Goal: Task Accomplishment & Management: Use online tool/utility

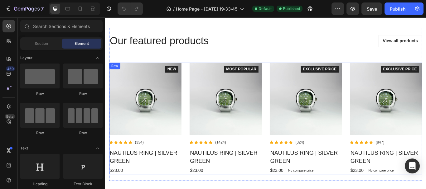
scroll to position [779, 0]
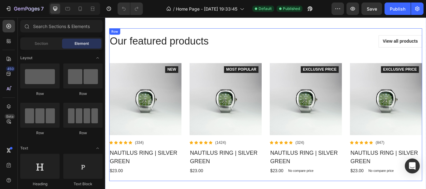
click at [322, 64] on div "Our featured products Heading View all products Button Row Product Images Icon …" at bounding box center [292, 119] width 365 height 163
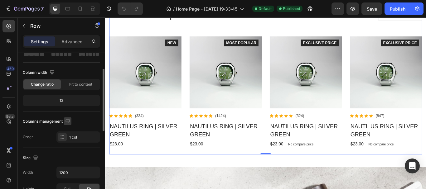
scroll to position [8, 0]
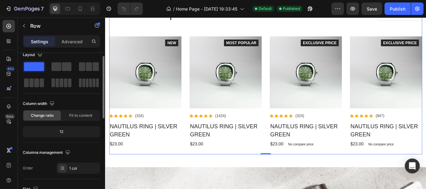
click at [70, 132] on div "12" at bounding box center [61, 131] width 75 height 9
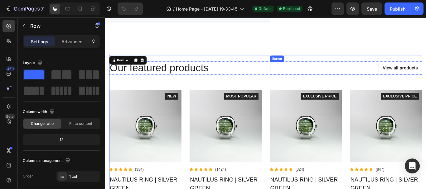
scroll to position [779, 0]
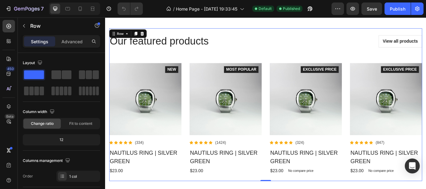
click at [397, 67] on div "Our featured products Heading View all products Button Row Product Images Icon …" at bounding box center [292, 119] width 365 height 178
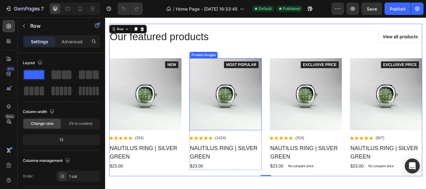
scroll to position [810, 0]
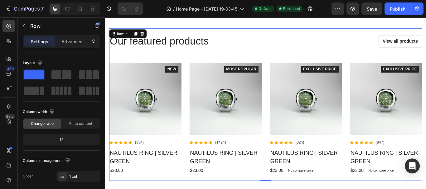
click at [425, 32] on div "Our featured products Heading View all products Button Row Product Images Icon …" at bounding box center [292, 119] width 365 height 178
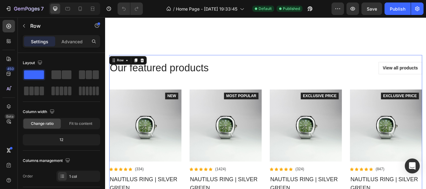
click at [425, 65] on div "Our featured products Heading View all products Button Row Product Images Icon …" at bounding box center [292, 150] width 365 height 178
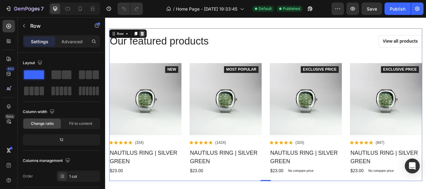
click at [149, 39] on icon at bounding box center [148, 36] width 4 height 4
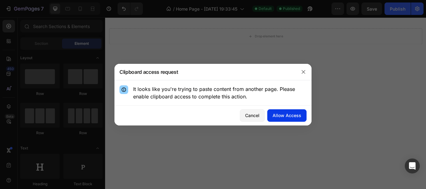
click at [294, 111] on button "Allow Access" at bounding box center [286, 115] width 39 height 12
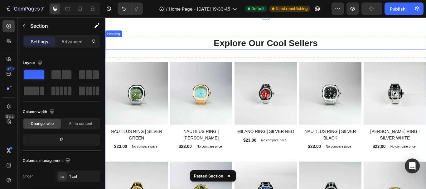
click at [305, 55] on h2 "Explore Our Cool Sellers" at bounding box center [292, 47] width 374 height 15
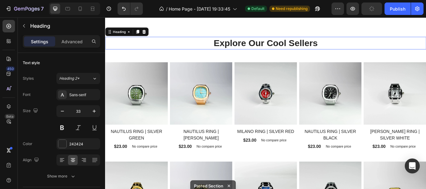
click at [312, 55] on h2 "Explore Our Cool Sellers" at bounding box center [292, 47] width 374 height 15
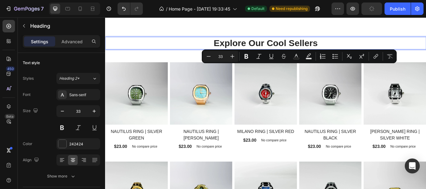
click at [313, 54] on p "Explore Our Cool Sellers" at bounding box center [292, 47] width 373 height 13
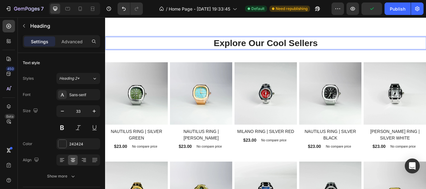
click at [310, 54] on p "Explore Our Cool Sellers" at bounding box center [292, 47] width 373 height 13
click at [313, 54] on p "Explore Our Cool Sellers" at bounding box center [292, 47] width 373 height 13
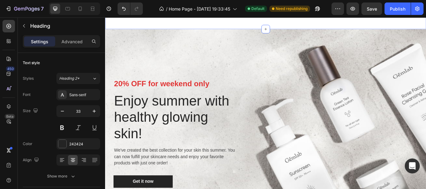
scroll to position [1277, 0]
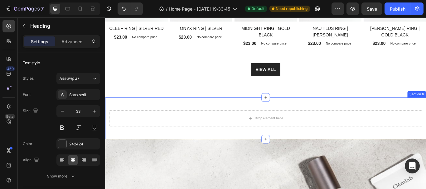
click at [403, 112] on div "Drop element here Section 6" at bounding box center [292, 135] width 374 height 49
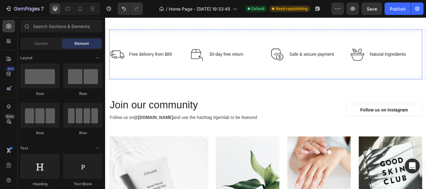
scroll to position [1838, 0]
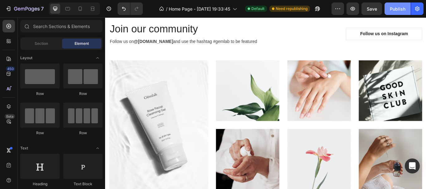
click at [398, 7] on div "Publish" at bounding box center [397, 9] width 16 height 7
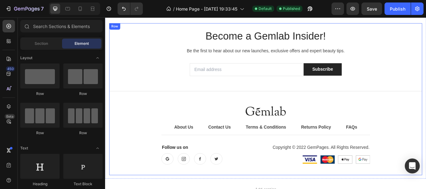
scroll to position [2227, 0]
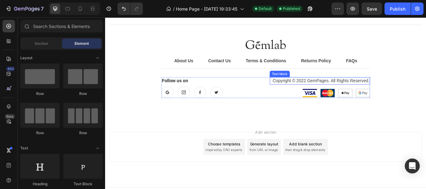
click at [355, 89] on p "Copyright © 2022 GemPages. All Rights Reserved." at bounding box center [355, 91] width 116 height 7
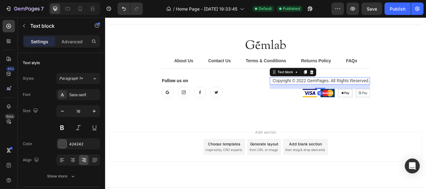
click at [360, 89] on p "Copyright © 2022 GemPages. All Rights Reserved." at bounding box center [355, 91] width 116 height 7
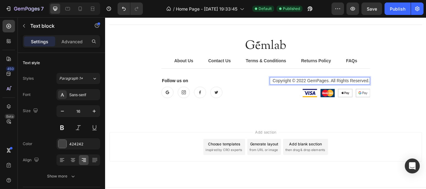
click at [361, 91] on p "Copyright © 2022 GemPages. All Rights Reserved." at bounding box center [355, 91] width 116 height 7
click at [363, 93] on p "Copyright © 2022 GemPages. All Rights Reserved." at bounding box center [355, 91] width 116 height 7
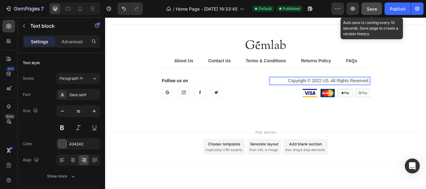
click at [377, 9] on button "Save" at bounding box center [371, 8] width 21 height 12
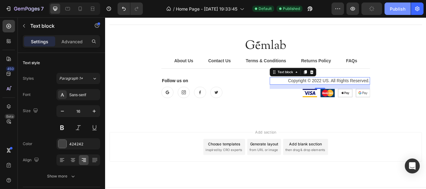
click at [395, 9] on div "Publish" at bounding box center [397, 9] width 16 height 7
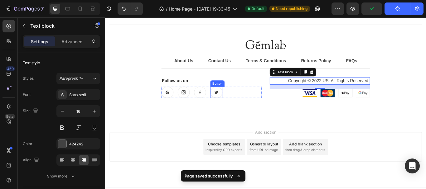
click at [233, 104] on icon at bounding box center [234, 104] width 4 height 3
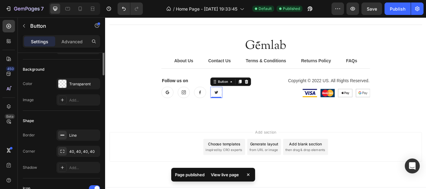
scroll to position [0, 0]
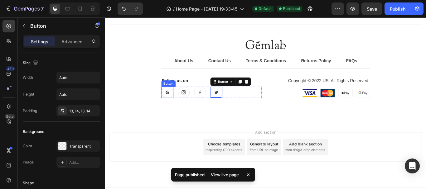
click at [180, 103] on link at bounding box center [177, 104] width 14 height 13
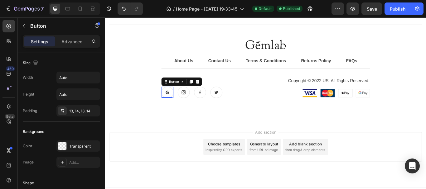
click at [211, 94] on icon at bounding box center [213, 92] width 4 height 4
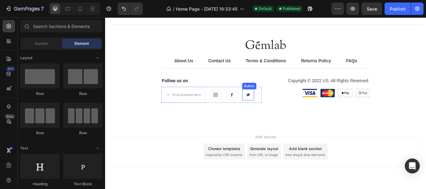
click at [269, 108] on icon at bounding box center [271, 107] width 4 height 3
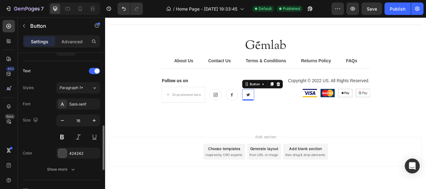
scroll to position [374, 0]
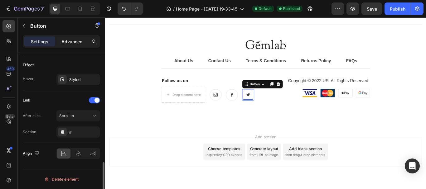
click at [73, 43] on p "Advanced" at bounding box center [71, 41] width 21 height 7
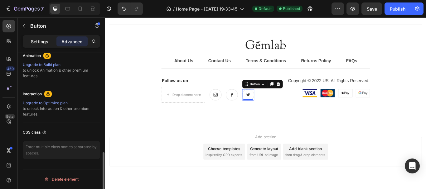
scroll to position [279, 0]
click at [48, 43] on p "Settings" at bounding box center [39, 41] width 17 height 7
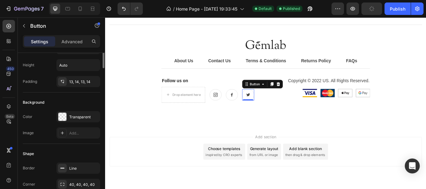
scroll to position [0, 0]
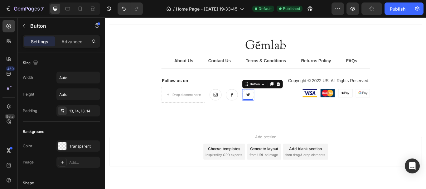
click at [269, 106] on icon at bounding box center [271, 107] width 5 height 5
click at [269, 107] on icon at bounding box center [271, 107] width 4 height 3
click at [274, 106] on link at bounding box center [271, 107] width 14 height 13
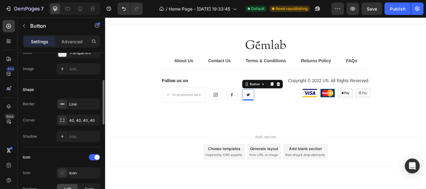
scroll to position [125, 0]
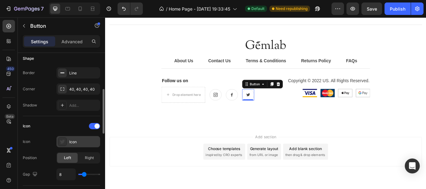
click at [77, 142] on div "Icon" at bounding box center [83, 142] width 29 height 6
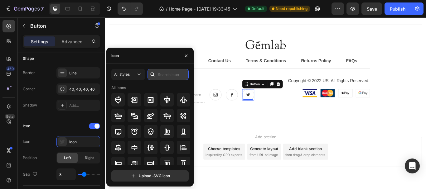
click at [160, 75] on input "text" at bounding box center [167, 74] width 41 height 11
type input "i"
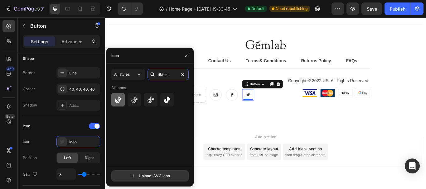
type input "tiktok"
click at [119, 100] on icon at bounding box center [117, 99] width 7 height 7
click at [137, 97] on icon at bounding box center [134, 99] width 7 height 7
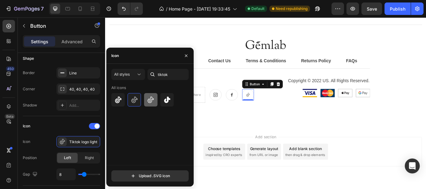
click at [154, 96] on icon at bounding box center [150, 99] width 7 height 7
click at [166, 95] on div at bounding box center [166, 99] width 13 height 13
click at [154, 98] on icon at bounding box center [150, 99] width 7 height 7
click at [127, 97] on div at bounding box center [150, 99] width 79 height 13
click at [118, 98] on icon at bounding box center [117, 99] width 7 height 7
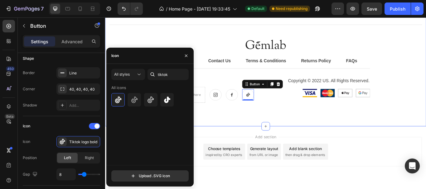
click at [280, 132] on div "Become a Gemlab Insider! Heading Be the first to hear about our new launches, e…" at bounding box center [292, 38] width 374 height 213
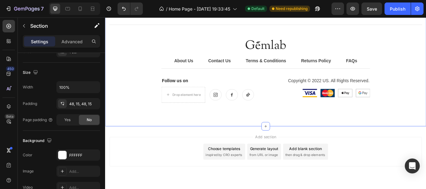
scroll to position [0, 0]
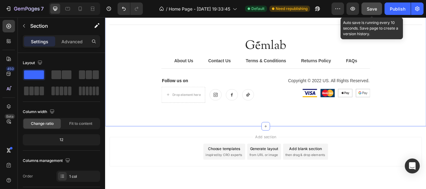
click at [365, 12] on button "Save" at bounding box center [371, 8] width 21 height 12
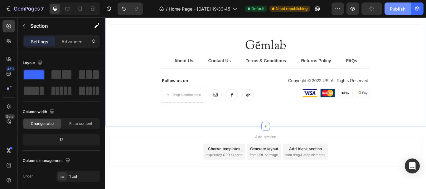
click at [398, 12] on button "Publish" at bounding box center [397, 8] width 26 height 12
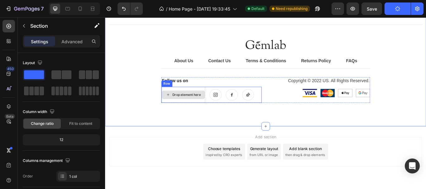
click at [200, 101] on div "Drop element here" at bounding box center [195, 107] width 51 height 19
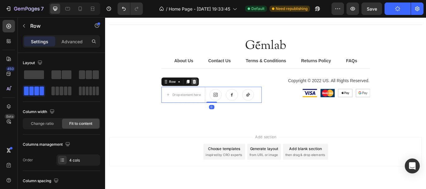
click at [209, 92] on div at bounding box center [208, 92] width 7 height 7
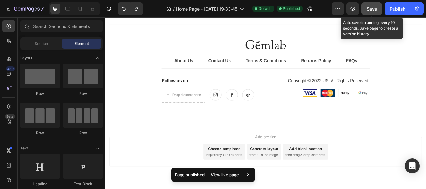
click at [368, 7] on span "Save" at bounding box center [371, 8] width 10 height 5
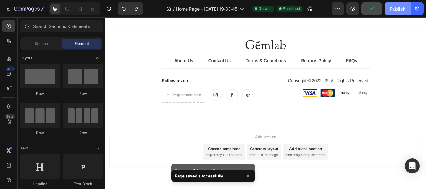
click at [402, 10] on div "Publish" at bounding box center [397, 9] width 16 height 7
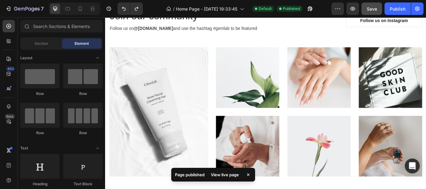
scroll to position [1448, 0]
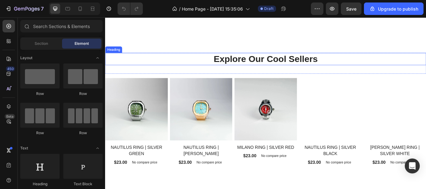
scroll to position [903, 0]
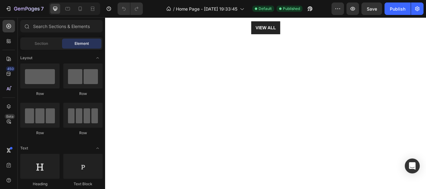
scroll to position [934, 0]
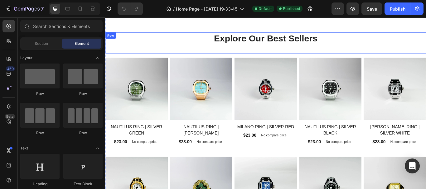
click at [397, 50] on div "Explore Our Best Sellers Heading" at bounding box center [292, 47] width 374 height 25
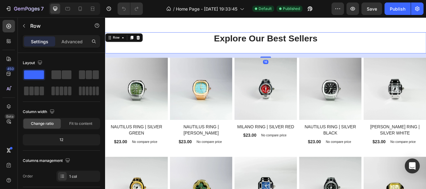
click at [407, 64] on div "16" at bounding box center [292, 62] width 374 height 5
click at [425, 61] on div "16" at bounding box center [292, 62] width 374 height 5
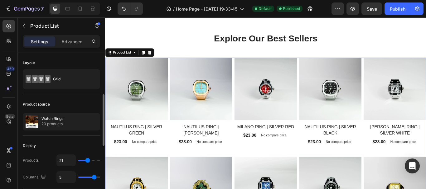
scroll to position [31, 0]
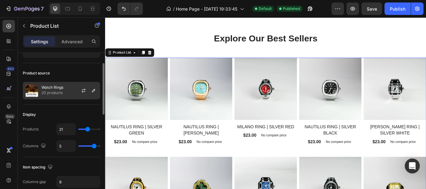
click at [64, 91] on div "Watch Rings 20 products" at bounding box center [61, 90] width 77 height 17
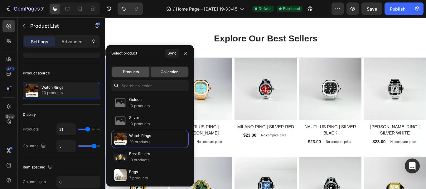
click at [136, 74] on span "Products" at bounding box center [131, 72] width 16 height 6
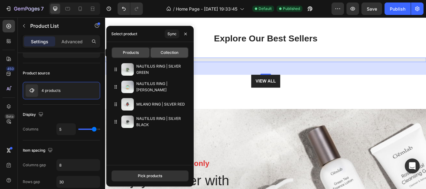
click at [177, 56] on div "Collection" at bounding box center [168, 53] width 37 height 10
type input "21"
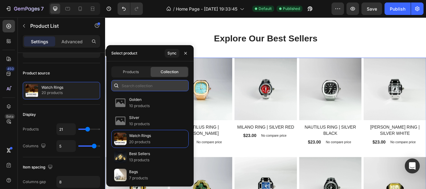
click at [137, 82] on input "text" at bounding box center [149, 85] width 77 height 11
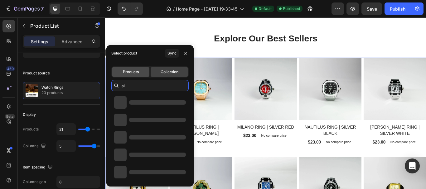
type input "a"
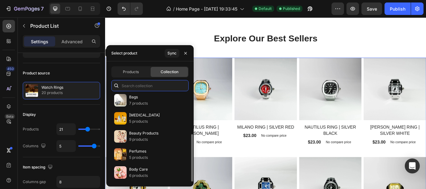
scroll to position [0, 0]
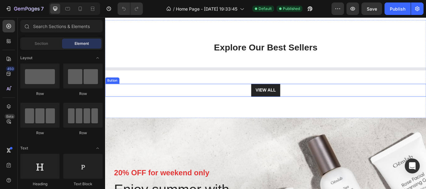
scroll to position [674, 0]
click at [389, 110] on div "Explore Our Best Sellers Heading Row Product List VIEW ALL Button" at bounding box center [292, 77] width 374 height 64
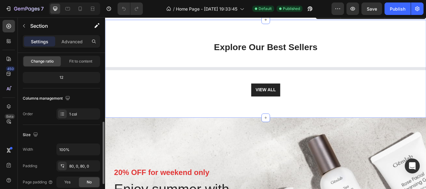
scroll to position [93, 0]
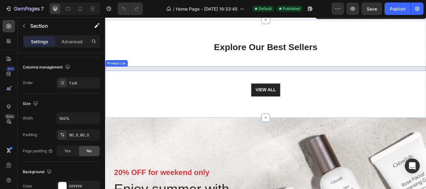
click at [362, 79] on div at bounding box center [292, 77] width 374 height 4
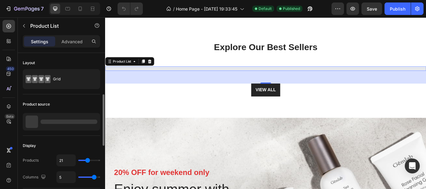
scroll to position [31, 0]
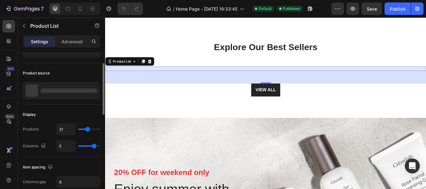
type input "17"
type input "19"
type input "24"
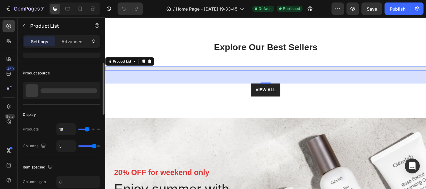
type input "24"
type input "26"
type input "28"
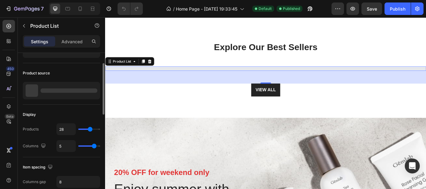
type input "40"
type input "41"
drag, startPoint x: 86, startPoint y: 130, endPoint x: 94, endPoint y: 131, distance: 8.6
type input "41"
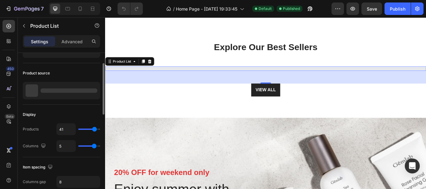
click at [94, 130] on input "range" at bounding box center [89, 129] width 22 height 1
type input "40"
click at [94, 130] on input "range" at bounding box center [89, 129] width 22 height 1
click at [94, 147] on input "range" at bounding box center [89, 145] width 22 height 1
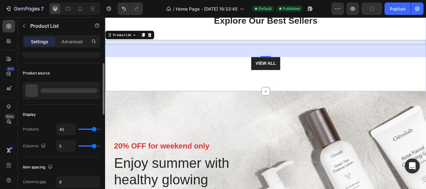
scroll to position [705, 0]
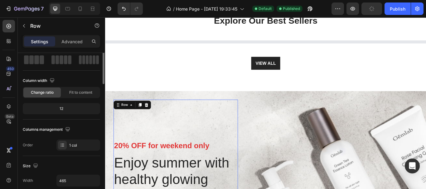
scroll to position [0, 0]
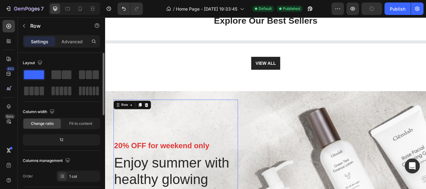
drag, startPoint x: 309, startPoint y: 152, endPoint x: 360, endPoint y: 62, distance: 103.5
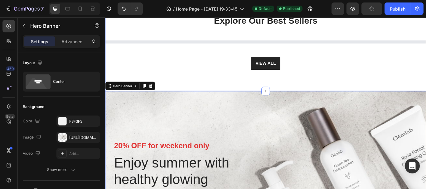
click at [364, 73] on div "Explore Our Best Sellers Heading Row Product List VIEW ALL Button" at bounding box center [292, 46] width 374 height 64
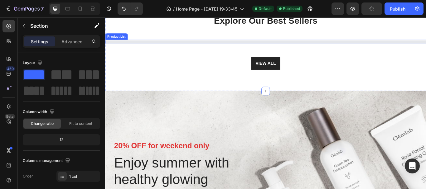
click at [364, 48] on div at bounding box center [292, 46] width 374 height 4
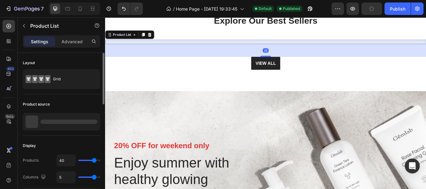
click at [61, 125] on div at bounding box center [61, 121] width 77 height 17
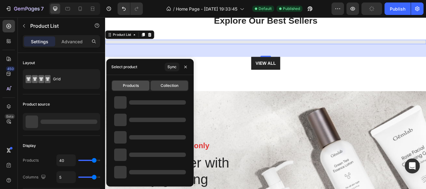
click at [135, 84] on span "Products" at bounding box center [131, 86] width 16 height 6
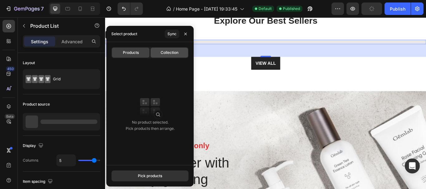
click at [166, 51] on span "Collection" at bounding box center [169, 53] width 18 height 6
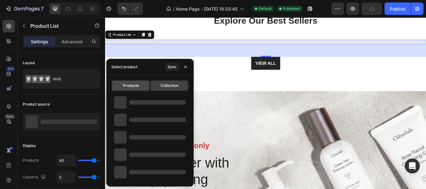
click at [127, 81] on div "Products" at bounding box center [130, 86] width 37 height 10
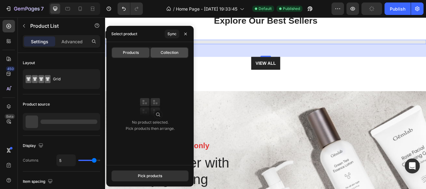
click at [169, 52] on span "Collection" at bounding box center [169, 53] width 18 height 6
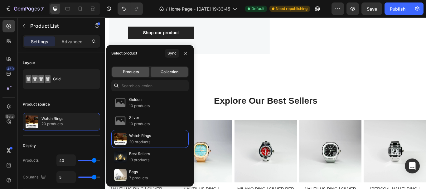
click at [132, 73] on span "Products" at bounding box center [131, 72] width 16 height 6
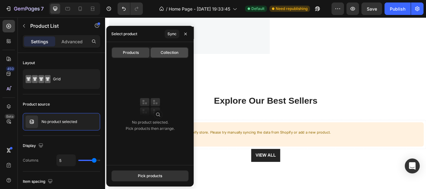
click at [169, 51] on span "Collection" at bounding box center [169, 53] width 18 height 6
click at [164, 52] on span "Collection" at bounding box center [169, 53] width 18 height 6
type input "40"
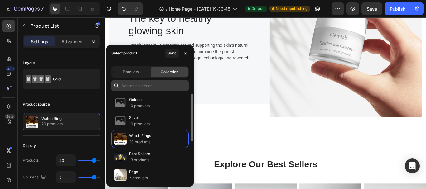
scroll to position [550, 0]
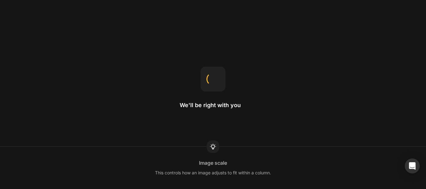
click at [214, 145] on icon at bounding box center [212, 146] width 7 height 7
click at [211, 165] on div "Padding" at bounding box center [213, 162] width 20 height 7
click at [210, 149] on icon at bounding box center [212, 146] width 7 height 7
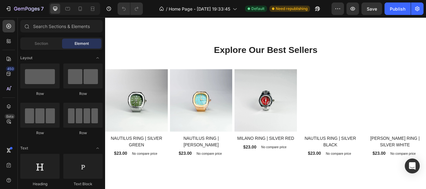
scroll to position [717, 0]
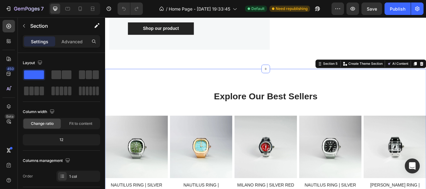
scroll to position [810, 0]
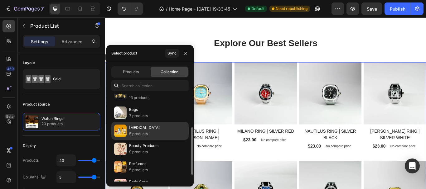
scroll to position [75, 0]
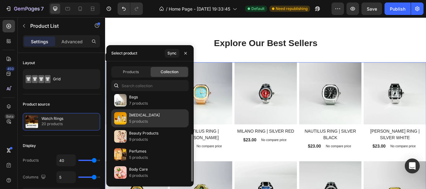
click at [143, 121] on p "5 products" at bounding box center [144, 121] width 31 height 6
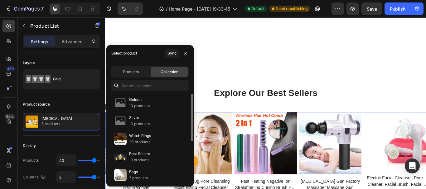
scroll to position [748, 0]
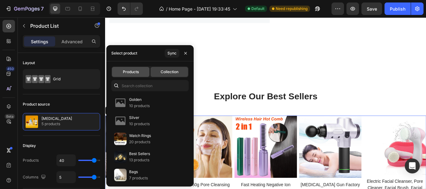
click at [137, 70] on span "Products" at bounding box center [131, 72] width 16 height 6
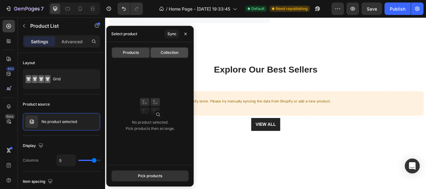
click at [166, 55] on span "Collection" at bounding box center [169, 53] width 18 height 6
type input "40"
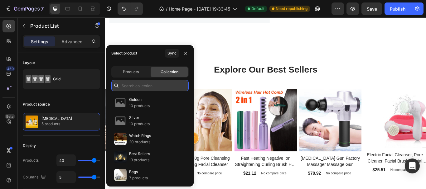
click at [141, 90] on input "text" at bounding box center [149, 85] width 77 height 11
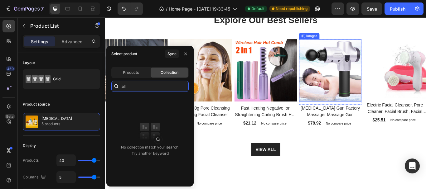
scroll to position [810, 0]
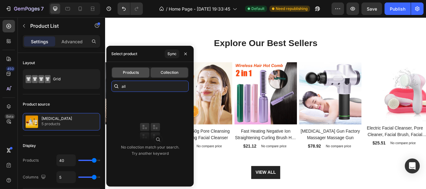
type input "all"
click at [134, 72] on span "Products" at bounding box center [131, 73] width 16 height 6
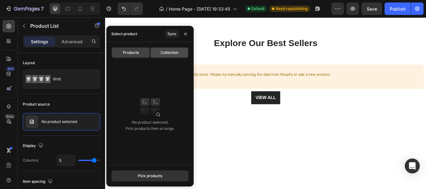
click at [169, 56] on div "Collection" at bounding box center [168, 53] width 37 height 10
type input "40"
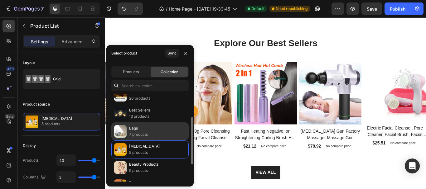
scroll to position [75, 0]
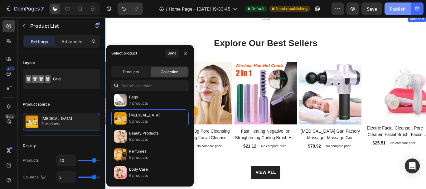
click at [397, 4] on button "Publish" at bounding box center [397, 8] width 26 height 12
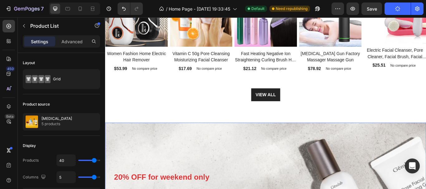
scroll to position [903, 0]
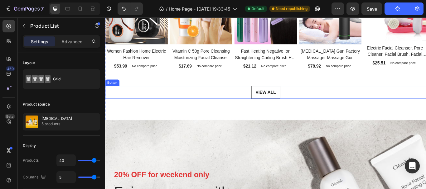
click at [305, 105] on link "VIEW ALL" at bounding box center [292, 105] width 34 height 15
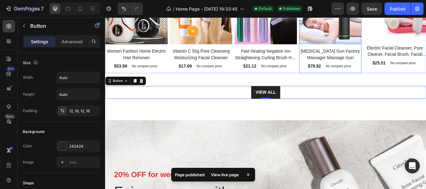
click at [363, 80] on div "(P) Images Row Fascia Gun Factory Massager Massage Gun (P) Title $78.92 (P) Pri…" at bounding box center [367, 29] width 73 height 107
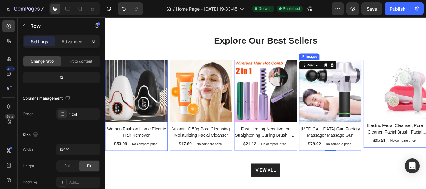
scroll to position [810, 0]
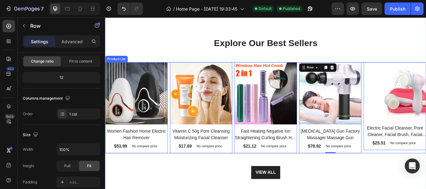
click at [401, 71] on div "(P) Images Row Women Fashion Home Electric Hair Remover (P) Title $53.99 (P) Pr…" at bounding box center [292, 123] width 374 height 107
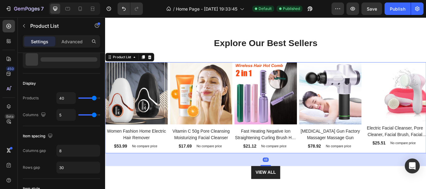
scroll to position [0, 0]
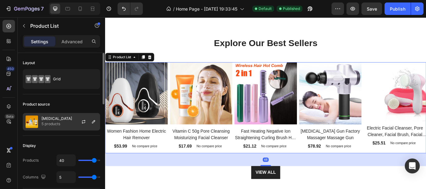
click at [58, 124] on p "5 products" at bounding box center [56, 124] width 31 height 6
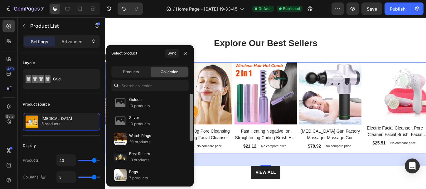
scroll to position [748, 0]
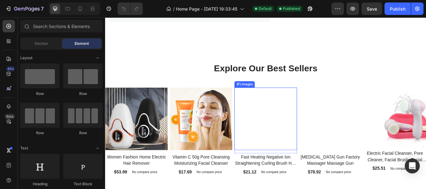
scroll to position [685, 0]
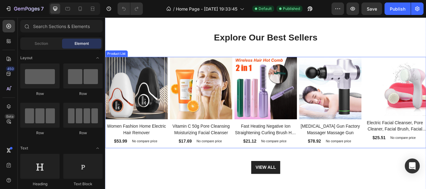
click at [402, 96] on div "(P) Images Row Women Fashion Home Electric Hair Remover (P) Title $53.99 (P) Pr…" at bounding box center [292, 117] width 374 height 107
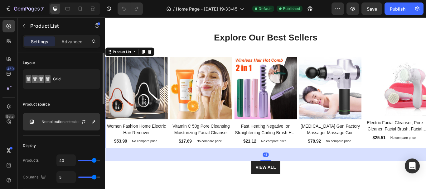
click at [44, 120] on p "No collection selected" at bounding box center [60, 122] width 39 height 4
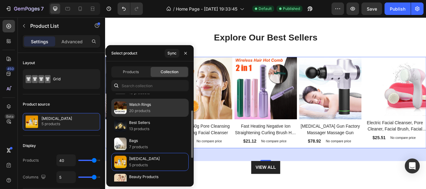
scroll to position [0, 0]
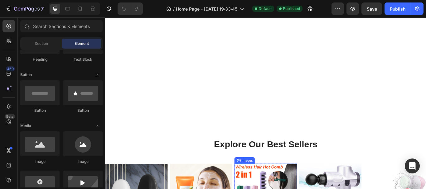
scroll to position [717, 0]
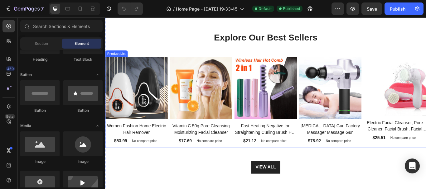
drag, startPoint x: 252, startPoint y: 66, endPoint x: 122, endPoint y: 94, distance: 133.8
click at [252, 66] on div "(P) Images Row Women Fashion Home Electric Hair Remover (P) Title $53.99 (P) Pr…" at bounding box center [292, 117] width 374 height 107
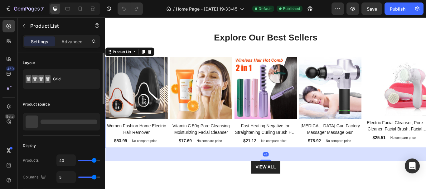
click at [43, 119] on div at bounding box center [61, 121] width 77 height 17
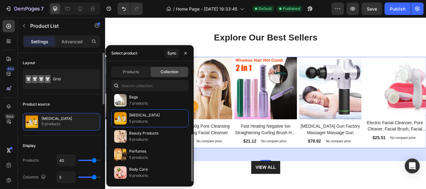
scroll to position [0, 0]
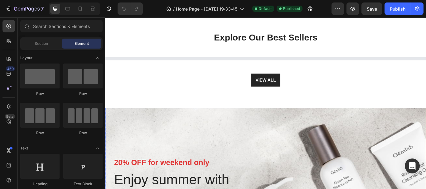
scroll to position [779, 0]
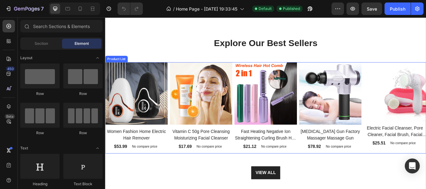
click at [402, 70] on div "(P) Images Row Women Fashion Home Electric Hair Remover (P) Title $53.99 (P) Pr…" at bounding box center [292, 123] width 374 height 107
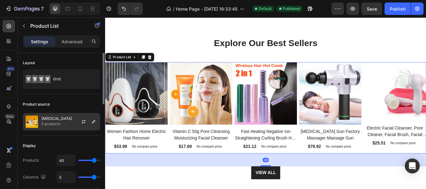
click at [45, 116] on div "[MEDICAL_DATA] 5 products" at bounding box center [61, 121] width 77 height 17
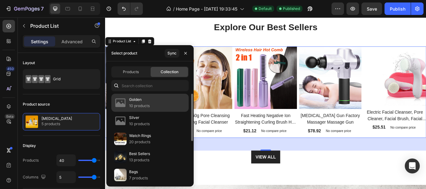
scroll to position [903, 0]
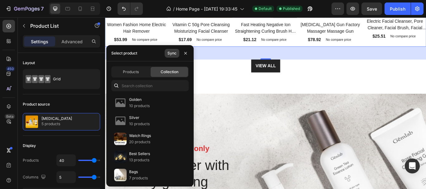
click at [168, 54] on div "Sync" at bounding box center [171, 53] width 9 height 6
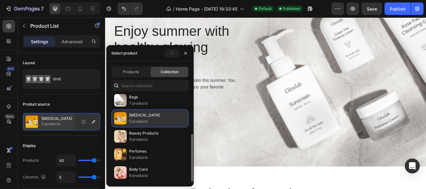
scroll to position [0, 0]
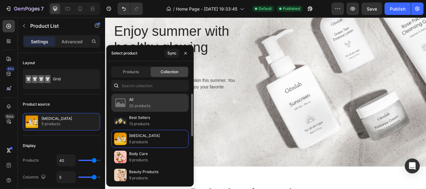
click at [156, 98] on div "All 20 products" at bounding box center [149, 103] width 77 height 18
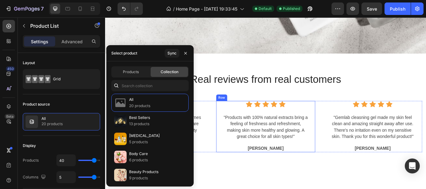
scroll to position [1215, 0]
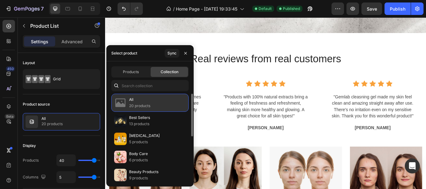
click at [145, 107] on p "20 products" at bounding box center [139, 106] width 21 height 6
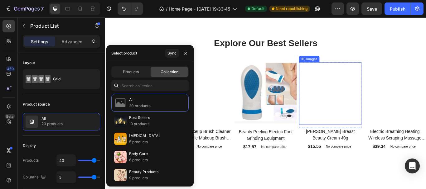
scroll to position [841, 0]
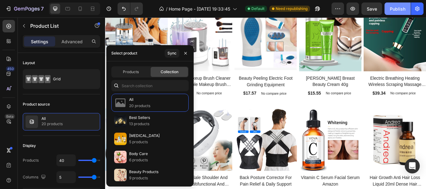
click at [395, 7] on div "Publish" at bounding box center [397, 9] width 16 height 7
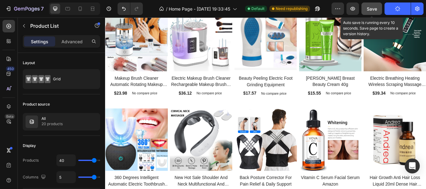
click at [378, 12] on button "Save" at bounding box center [371, 8] width 21 height 12
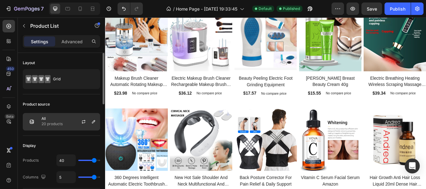
click at [44, 122] on p "20 products" at bounding box center [51, 124] width 21 height 6
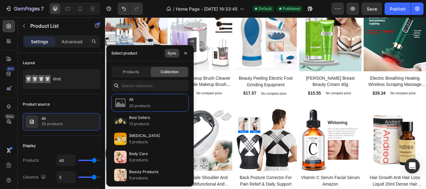
click at [169, 56] on button "Sync" at bounding box center [171, 53] width 15 height 9
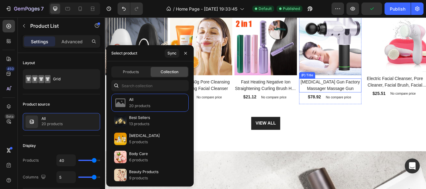
scroll to position [1215, 0]
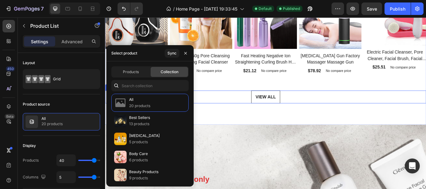
click at [305, 106] on link "VIEW ALL" at bounding box center [292, 110] width 34 height 15
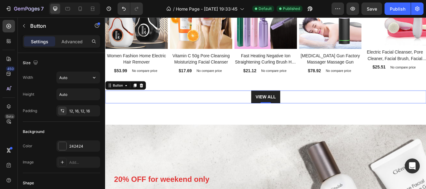
scroll to position [31, 0]
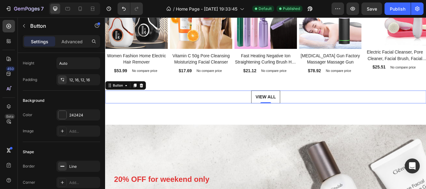
click at [275, 107] on link "VIEW ALL" at bounding box center [292, 110] width 34 height 15
click at [302, 103] on link "VIEW ALL" at bounding box center [292, 110] width 34 height 15
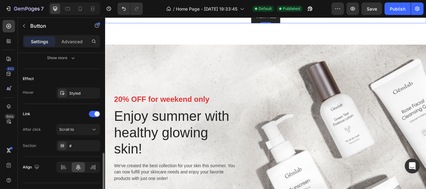
scroll to position [325, 0]
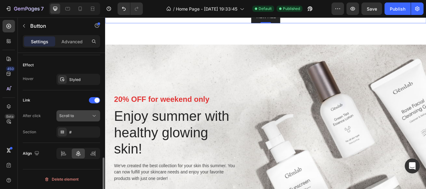
click at [86, 117] on div "Scroll to" at bounding box center [75, 116] width 32 height 6
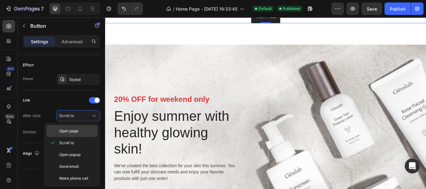
click at [73, 133] on span "Open page" at bounding box center [68, 131] width 19 height 6
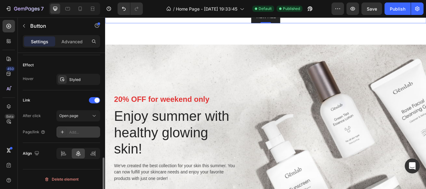
click at [76, 132] on div "Add..." at bounding box center [83, 133] width 29 height 6
click at [77, 116] on span "Open page" at bounding box center [68, 115] width 19 height 5
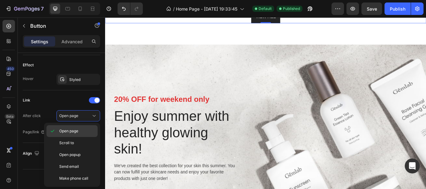
click at [73, 131] on span "Open page" at bounding box center [68, 131] width 19 height 6
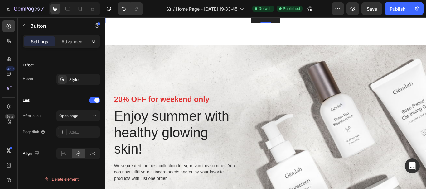
click at [75, 131] on div "Add..." at bounding box center [83, 133] width 29 height 6
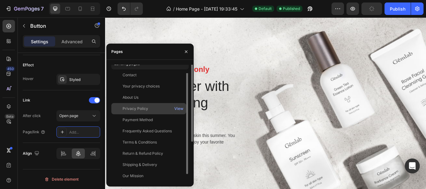
scroll to position [0, 0]
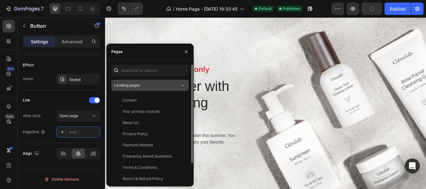
click at [184, 86] on icon at bounding box center [182, 85] width 6 height 6
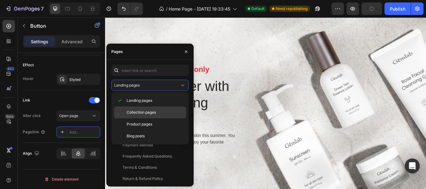
click at [170, 112] on p "Collection pages" at bounding box center [154, 113] width 57 height 6
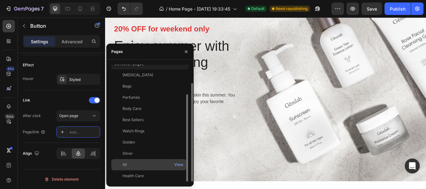
scroll to position [1402, 0]
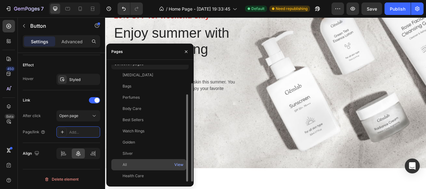
click at [135, 165] on div "All" at bounding box center [149, 165] width 70 height 6
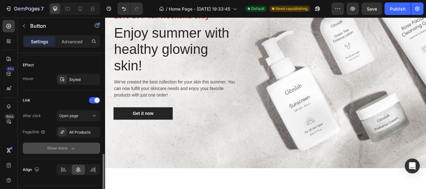
click at [67, 147] on div "Show more" at bounding box center [61, 148] width 29 height 6
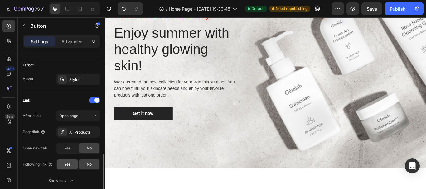
click at [67, 166] on span "Yes" at bounding box center [67, 165] width 6 height 6
click at [396, 9] on div "Publish" at bounding box center [397, 9] width 16 height 7
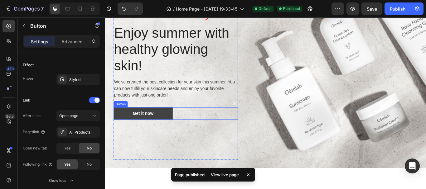
click at [174, 131] on link "Get it now" at bounding box center [149, 129] width 69 height 14
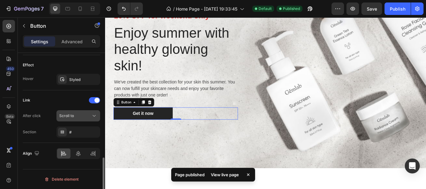
click at [69, 116] on span "Scroll to" at bounding box center [66, 115] width 15 height 5
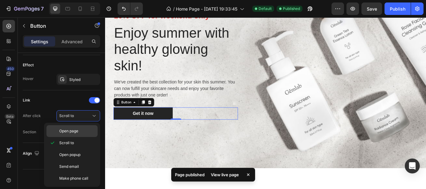
click at [69, 130] on span "Open page" at bounding box center [68, 131] width 19 height 6
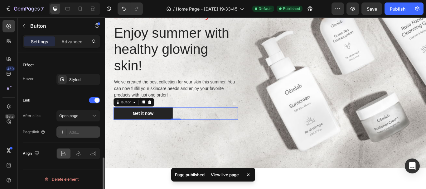
click at [67, 132] on div "Add..." at bounding box center [78, 131] width 44 height 11
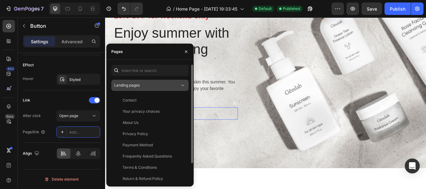
click at [152, 85] on div "Landing pages" at bounding box center [146, 86] width 65 height 6
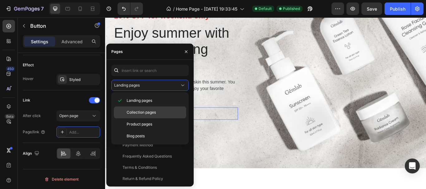
click at [141, 109] on div "Collection pages" at bounding box center [150, 113] width 72 height 12
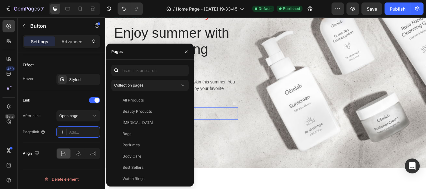
click at [142, 86] on span "Collection pages" at bounding box center [128, 85] width 29 height 5
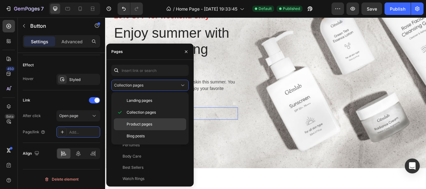
click at [136, 122] on span "Product pages" at bounding box center [139, 125] width 26 height 6
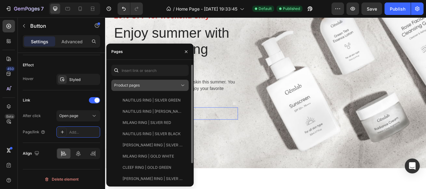
click at [162, 85] on div "Product pages" at bounding box center [146, 86] width 65 height 6
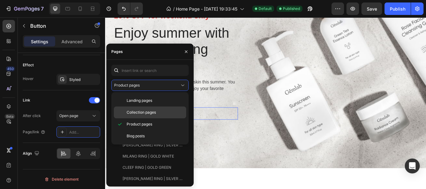
click at [149, 112] on span "Collection pages" at bounding box center [140, 113] width 29 height 6
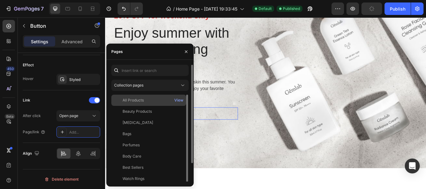
click at [141, 102] on div "All Products" at bounding box center [132, 101] width 21 height 6
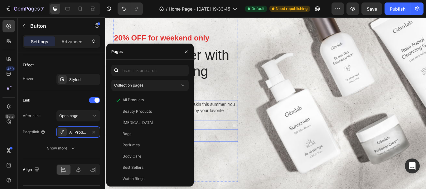
scroll to position [1371, 0]
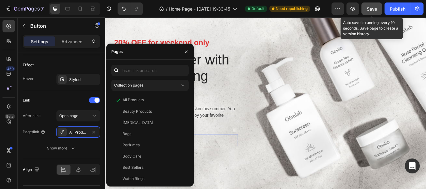
click at [374, 3] on button "Save" at bounding box center [371, 8] width 21 height 12
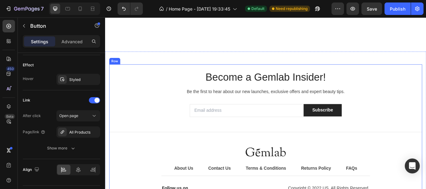
scroll to position [2150, 0]
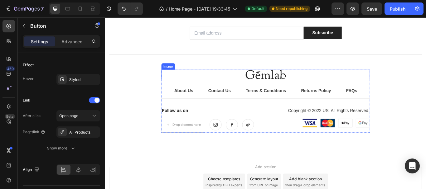
click at [298, 89] on img at bounding box center [292, 84] width 47 height 11
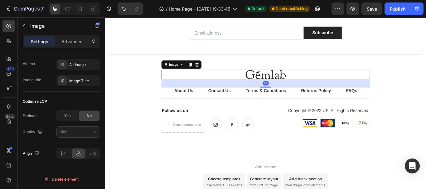
scroll to position [0, 0]
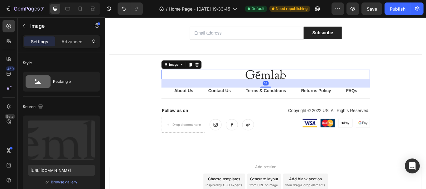
click at [300, 89] on img at bounding box center [292, 84] width 47 height 11
click at [309, 89] on img at bounding box center [292, 84] width 47 height 11
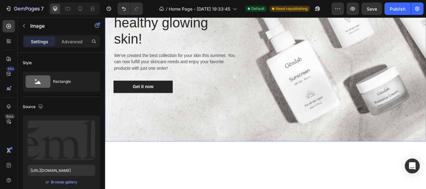
scroll to position [645, 0]
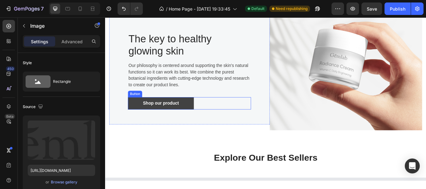
click at [198, 120] on link "Shop our product" at bounding box center [169, 118] width 77 height 14
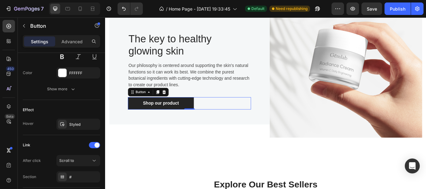
scroll to position [325, 0]
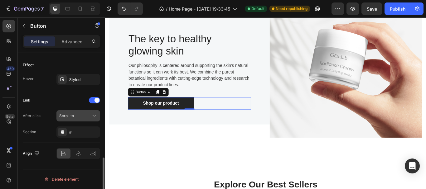
click at [89, 115] on div "Scroll to" at bounding box center [75, 116] width 32 height 6
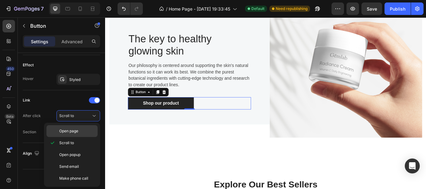
click at [93, 131] on p "Open page" at bounding box center [77, 131] width 36 height 6
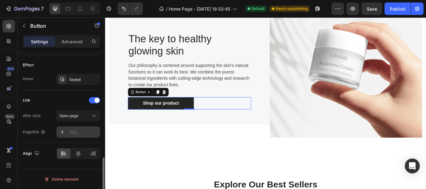
click at [88, 132] on div "Add..." at bounding box center [83, 133] width 29 height 6
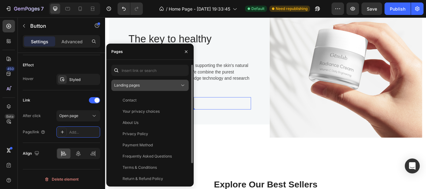
click at [150, 86] on div "Landing pages" at bounding box center [146, 86] width 65 height 6
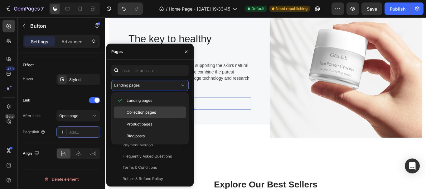
click at [140, 112] on span "Collection pages" at bounding box center [140, 113] width 29 height 6
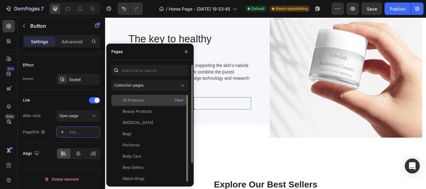
click at [146, 101] on div "All Products" at bounding box center [149, 101] width 70 height 6
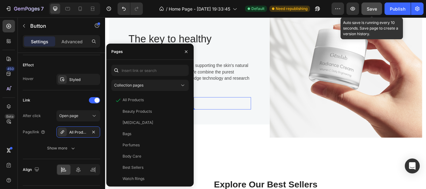
click at [372, 11] on span "Save" at bounding box center [371, 8] width 10 height 5
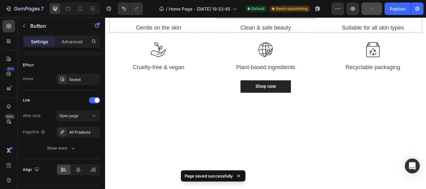
scroll to position [520, 0]
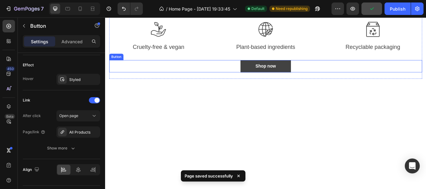
click at [317, 82] on link "Shop now" at bounding box center [292, 74] width 59 height 14
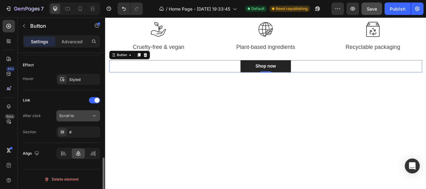
click at [75, 120] on button "Scroll to" at bounding box center [78, 115] width 44 height 11
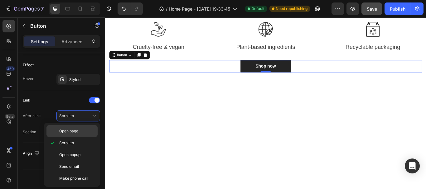
click at [82, 134] on div "Open page" at bounding box center [71, 131] width 51 height 12
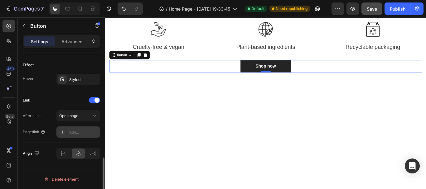
click at [80, 134] on div "Add..." at bounding box center [83, 133] width 29 height 6
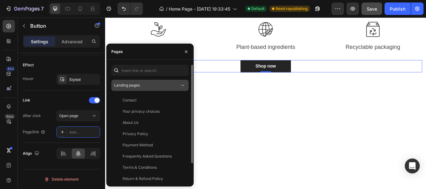
click at [136, 88] on div "Landing pages" at bounding box center [150, 85] width 72 height 6
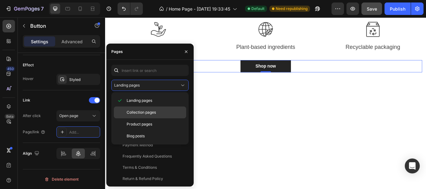
click at [131, 115] on div "Collection pages" at bounding box center [150, 113] width 72 height 12
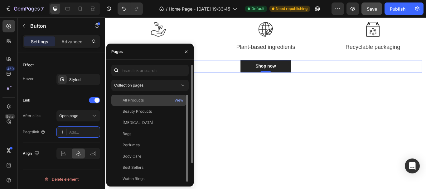
click at [142, 103] on div "All Products View" at bounding box center [148, 100] width 75 height 11
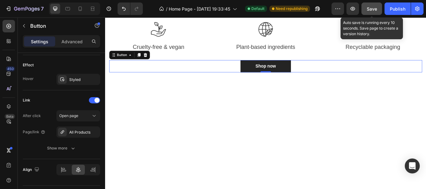
click at [378, 14] on button "Save" at bounding box center [371, 8] width 21 height 12
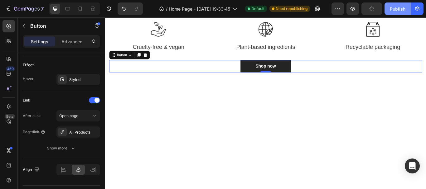
click at [388, 12] on button "Publish" at bounding box center [397, 8] width 26 height 12
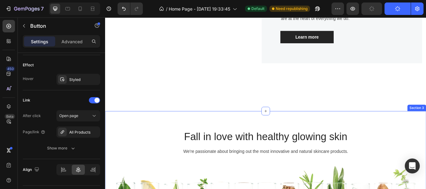
scroll to position [271, 0]
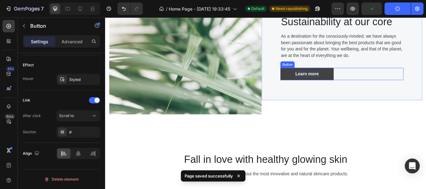
click at [341, 84] on div "Learn more" at bounding box center [339, 83] width 27 height 7
click at [366, 83] on link "Learn more" at bounding box center [340, 83] width 62 height 14
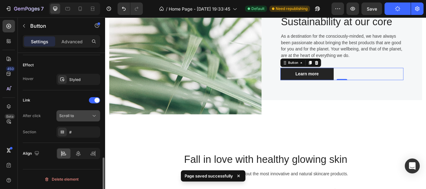
click at [81, 115] on div "Scroll to" at bounding box center [75, 116] width 32 height 6
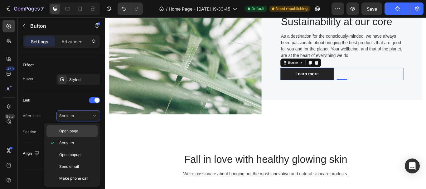
click at [83, 128] on p "Open page" at bounding box center [77, 131] width 36 height 6
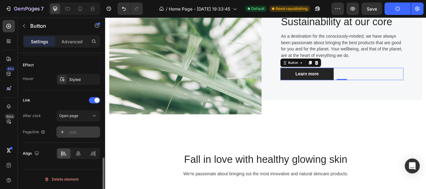
click at [82, 131] on div "Add..." at bounding box center [83, 133] width 29 height 6
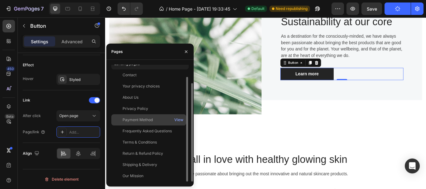
scroll to position [302, 0]
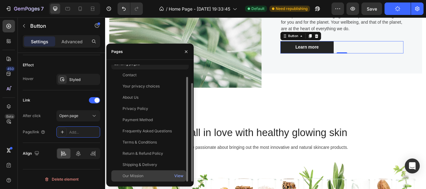
click at [156, 175] on div "Our Mission" at bounding box center [149, 176] width 70 height 6
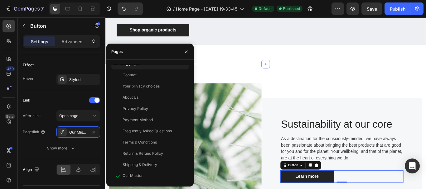
scroll to position [115, 0]
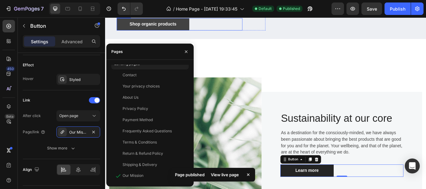
click at [193, 33] on link "Shop organic products" at bounding box center [160, 25] width 84 height 14
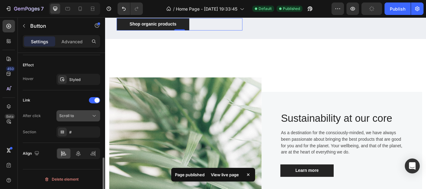
click at [74, 118] on span "Scroll to" at bounding box center [66, 116] width 15 height 6
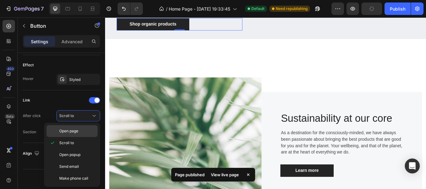
click at [78, 131] on span "Open page" at bounding box center [68, 131] width 19 height 6
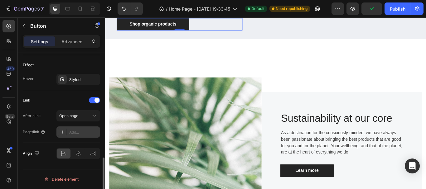
click at [79, 130] on div "Add..." at bounding box center [83, 133] width 29 height 6
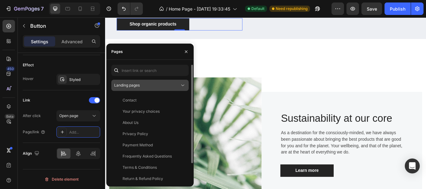
click at [141, 83] on div "Landing pages" at bounding box center [146, 86] width 65 height 6
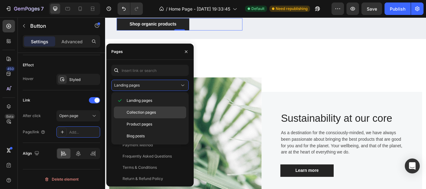
click at [138, 109] on div "Collection pages" at bounding box center [150, 113] width 72 height 12
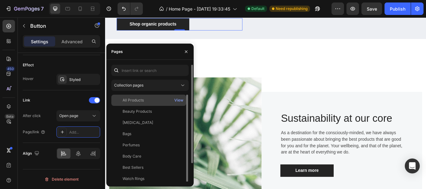
click at [146, 98] on div "All Products" at bounding box center [149, 101] width 70 height 6
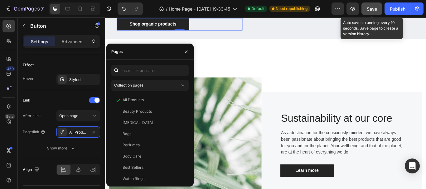
click at [377, 11] on button "Save" at bounding box center [371, 8] width 21 height 12
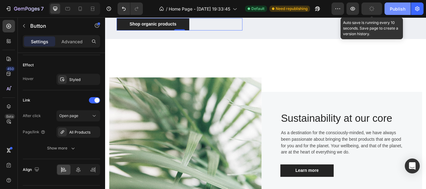
click at [392, 9] on div "Publish" at bounding box center [397, 9] width 16 height 7
